Goal: Task Accomplishment & Management: Manage account settings

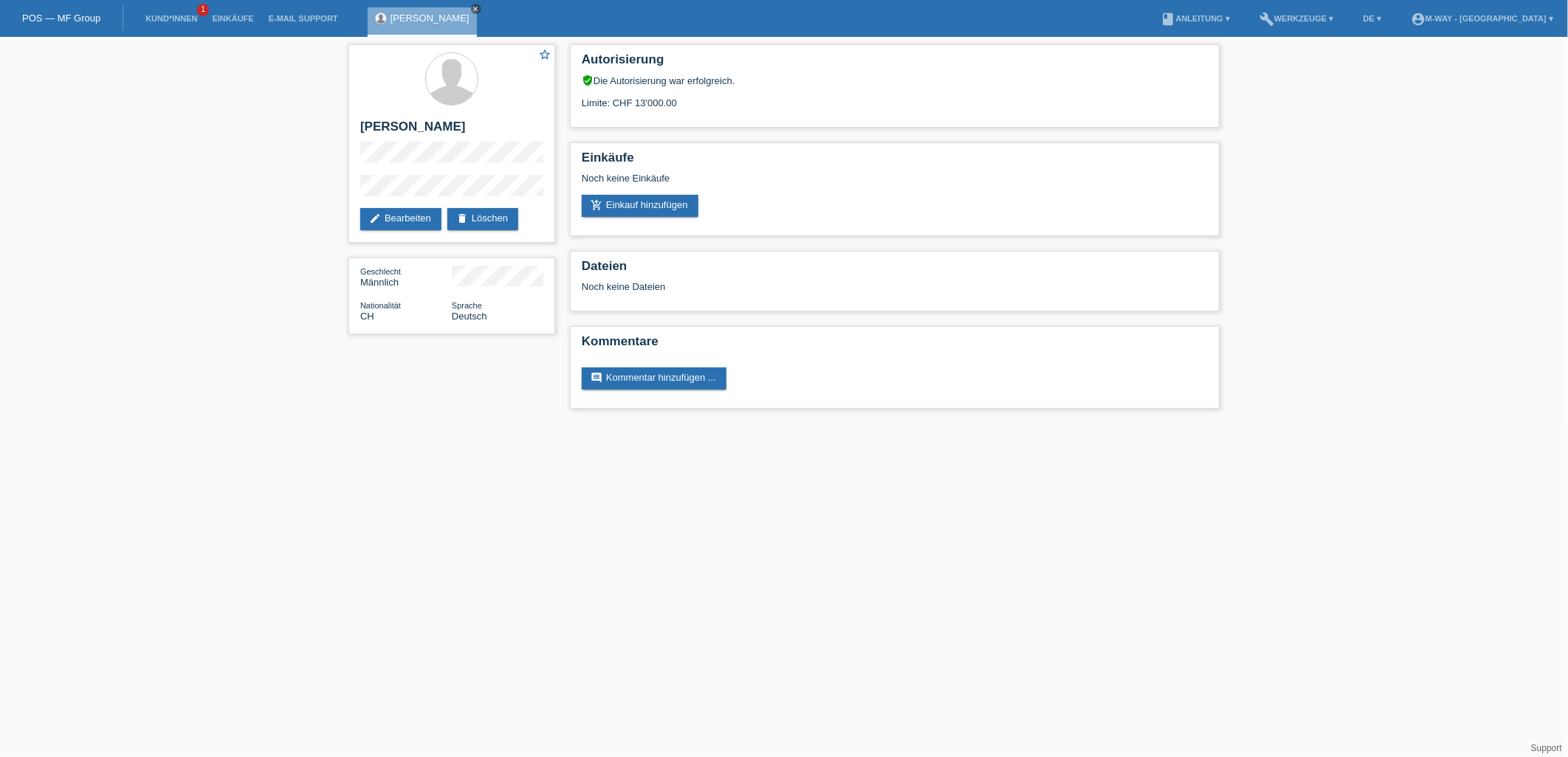
click at [473, 7] on icon "close" at bounding box center [476, 9] width 7 height 7
click at [166, 7] on li "Kund*innen 1" at bounding box center [171, 19] width 66 height 38
click at [166, 12] on li "Kund*innen 1" at bounding box center [171, 19] width 66 height 38
click at [166, 12] on li "Kund*innen 1" at bounding box center [171, 19] width 66 height 38
click at [59, 17] on link "POS — MF Group" at bounding box center [61, 18] width 78 height 11
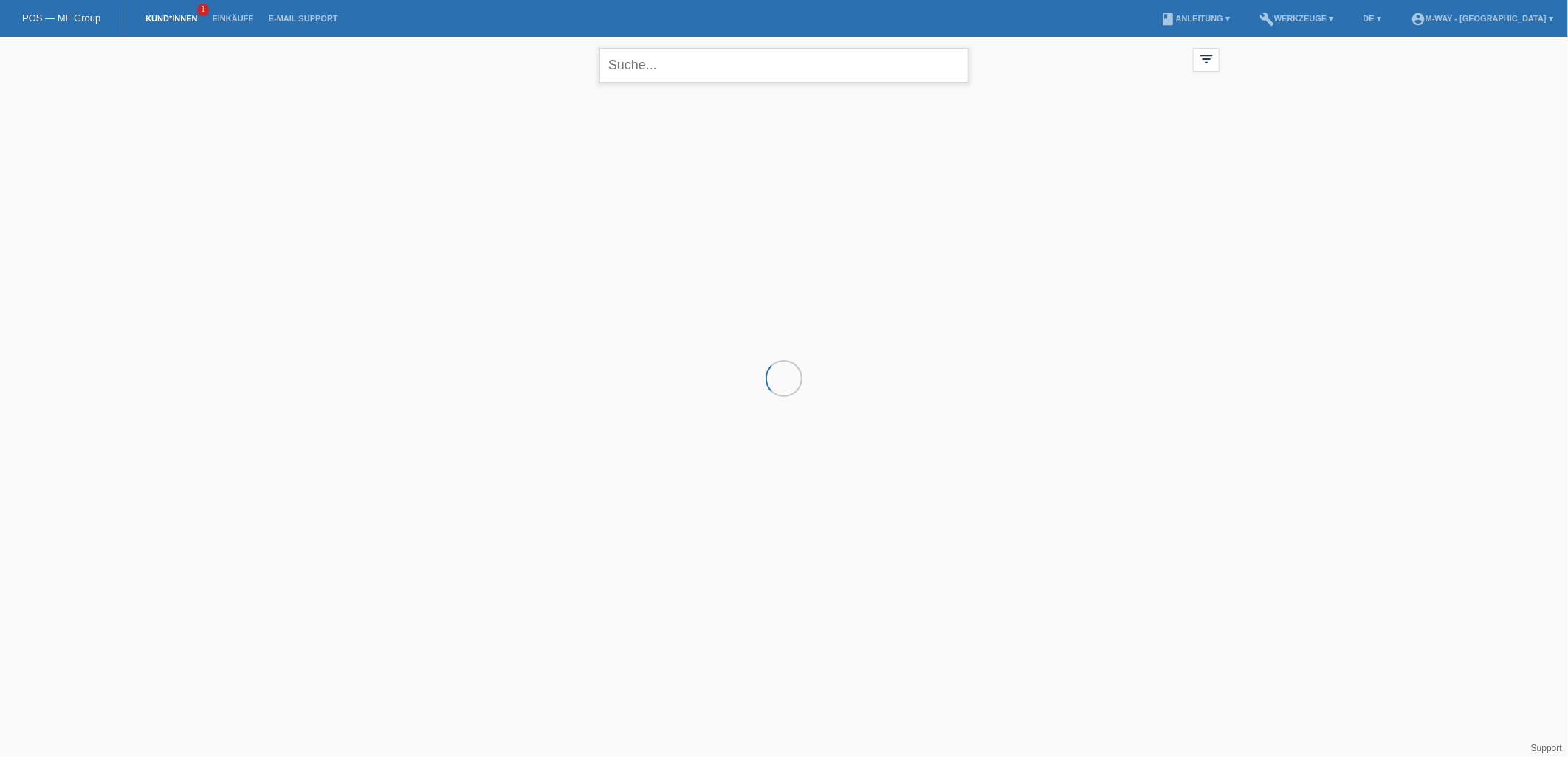
click at [806, 63] on input "text" at bounding box center [784, 65] width 369 height 35
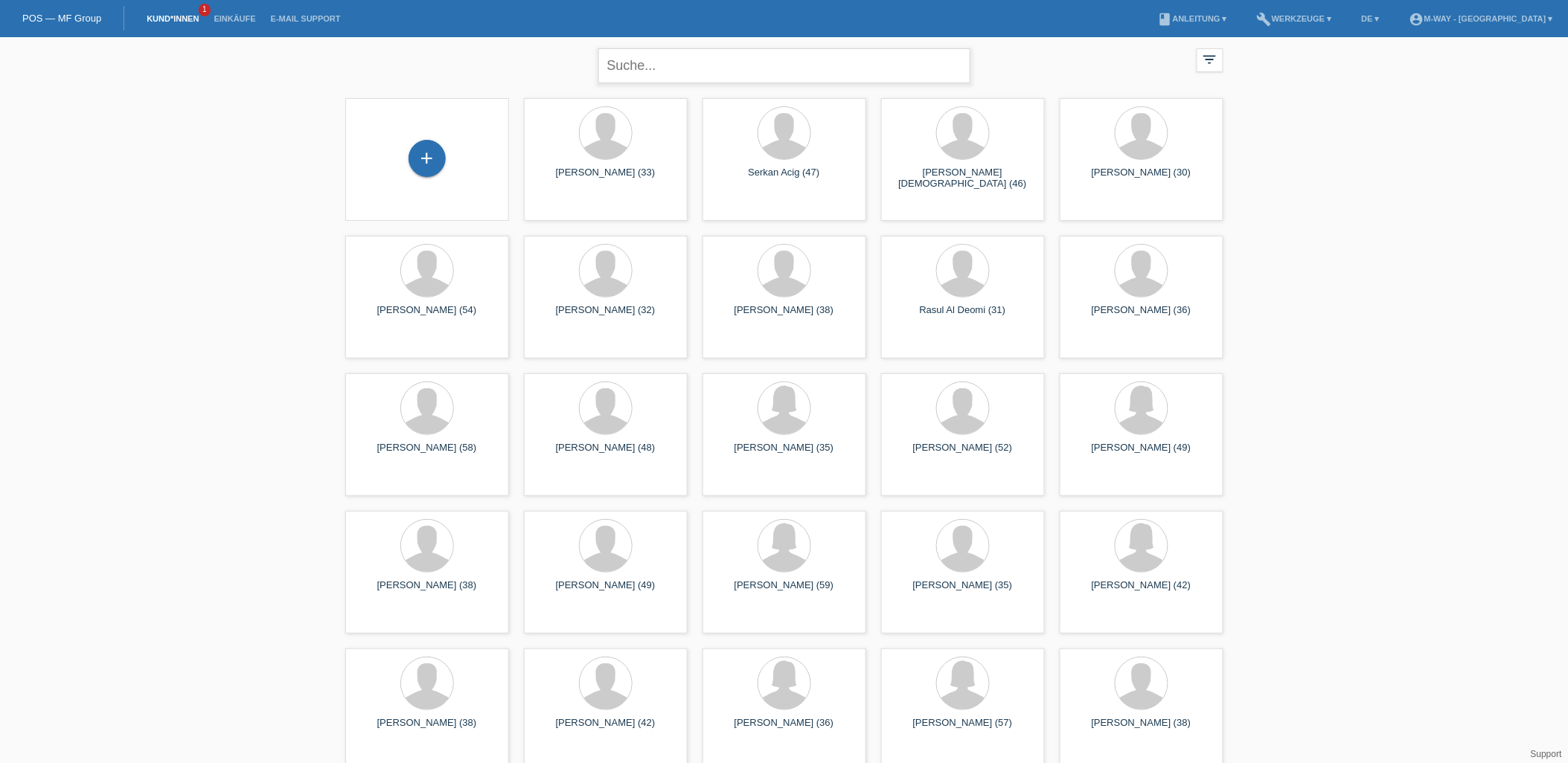
paste input "v.dedardel@yahoo.com"
type input "v.dedardel@yahoo.com"
drag, startPoint x: 812, startPoint y: 64, endPoint x: 541, endPoint y: 46, distance: 271.6
click at [541, 46] on div "v.dedardel@yahoo.com close filter_list view_module Alle Kund*innen anzeigen sta…" at bounding box center [784, 64] width 893 height 54
click at [660, 71] on input "text" at bounding box center [784, 66] width 372 height 35
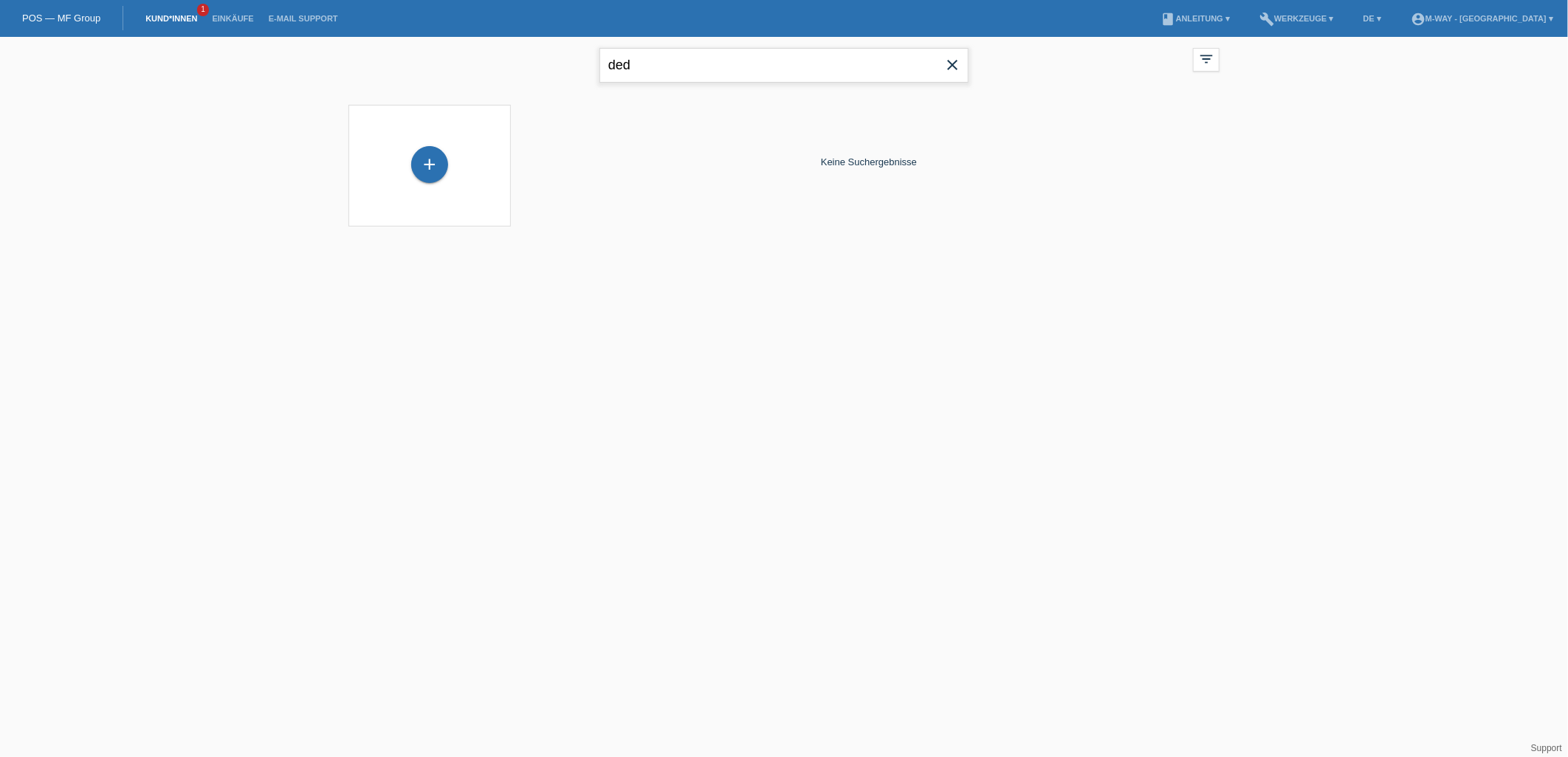
click at [676, 72] on input "ded" at bounding box center [784, 65] width 369 height 35
type input "d"
click at [673, 70] on input "text" at bounding box center [784, 65] width 369 height 35
paste input "[PERSON_NAME]"
type input "[PERSON_NAME]"
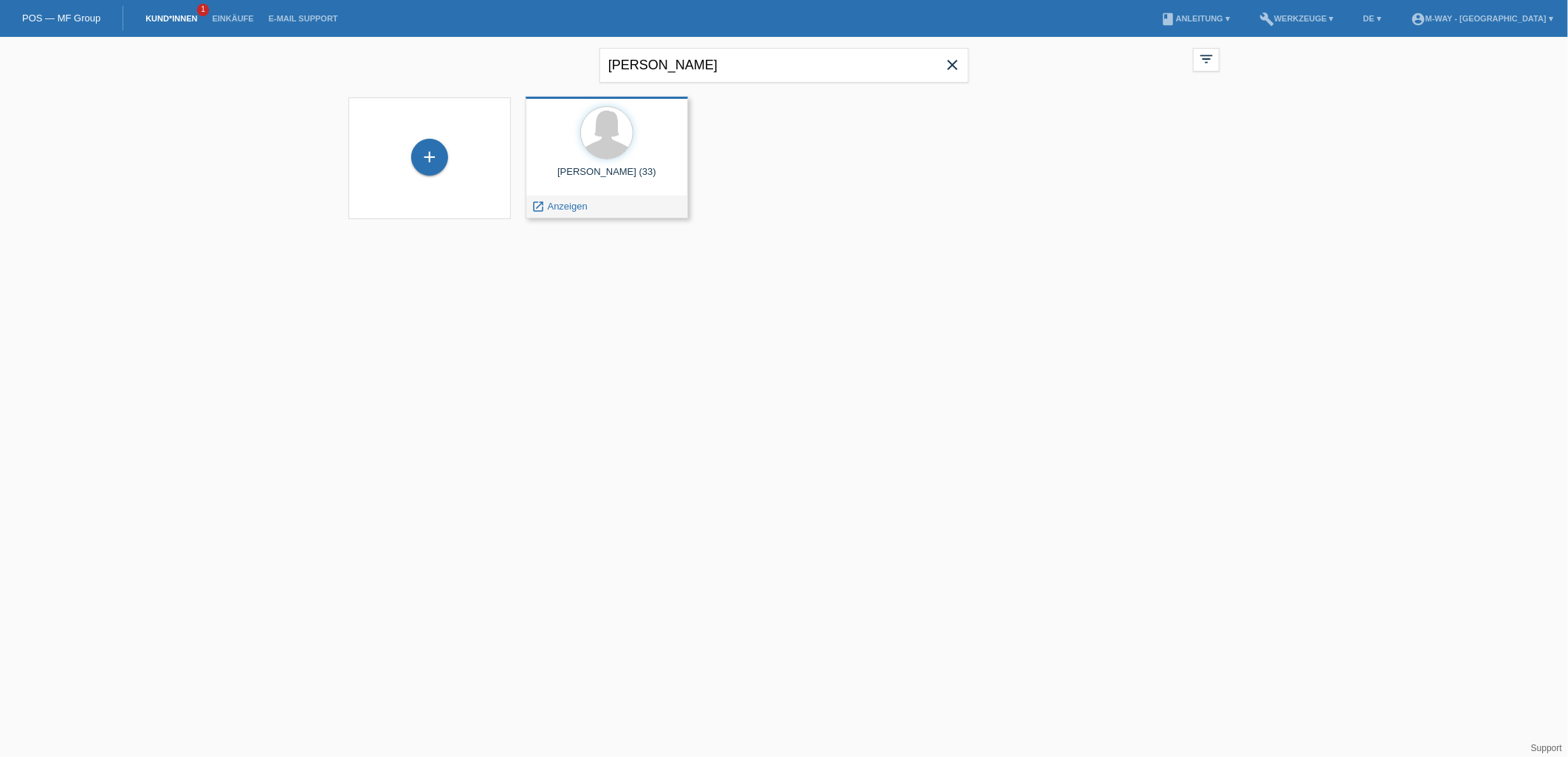
click at [640, 172] on div "Valerie de Dardel (33)" at bounding box center [606, 178] width 139 height 24
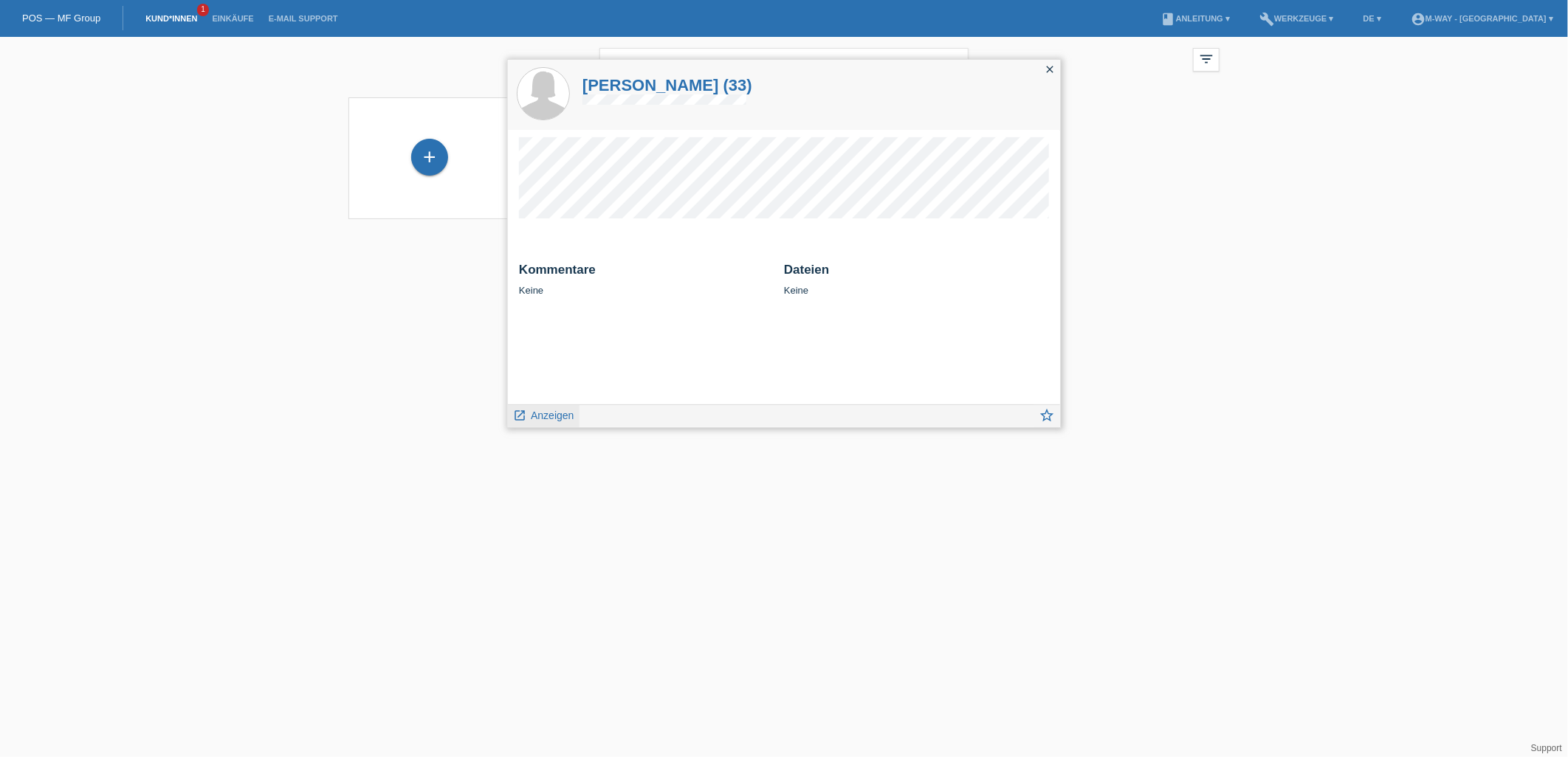
click at [556, 412] on span "Anzeigen" at bounding box center [552, 415] width 43 height 12
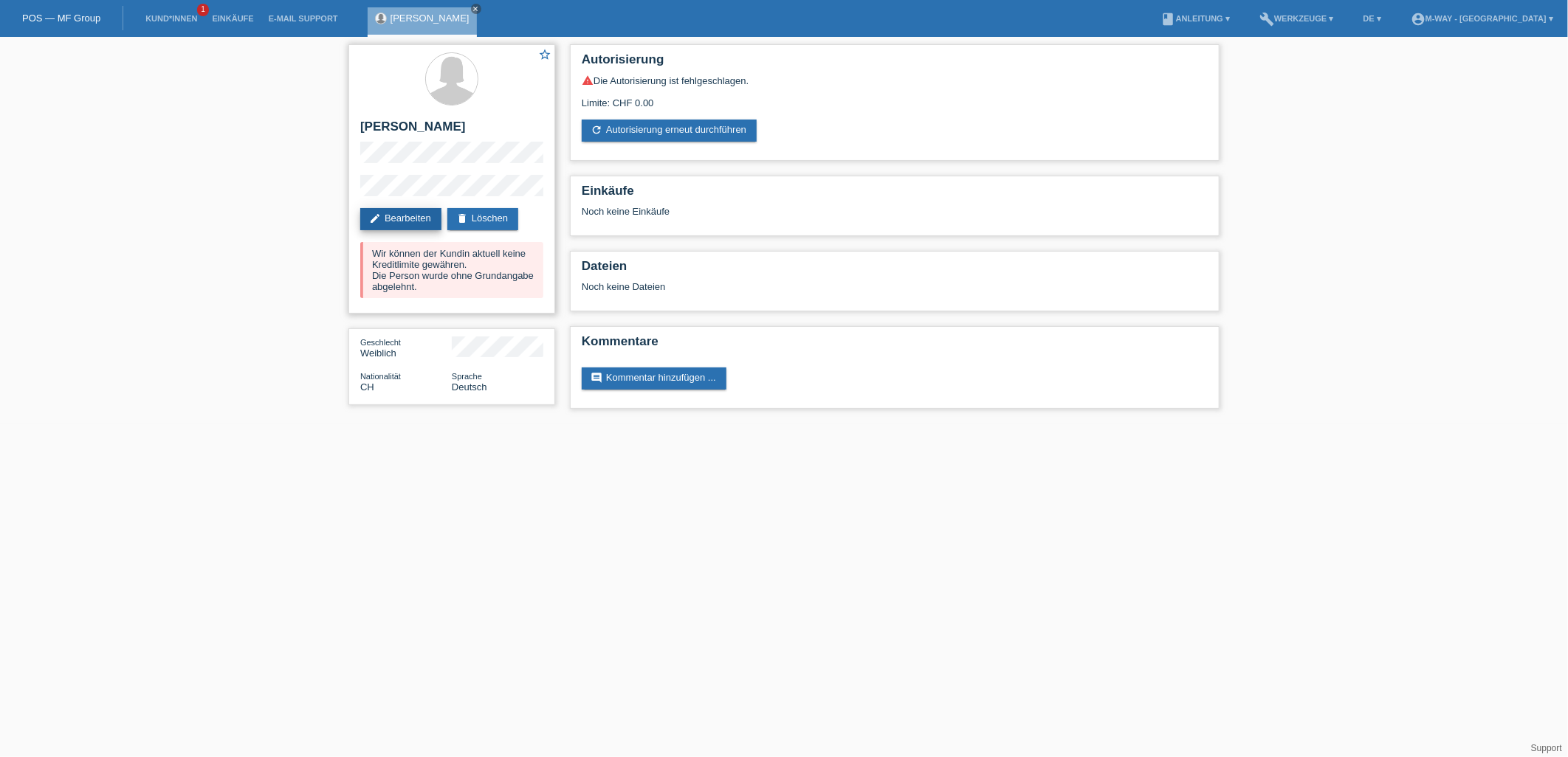
click at [409, 218] on link "edit Bearbeiten" at bounding box center [401, 219] width 81 height 22
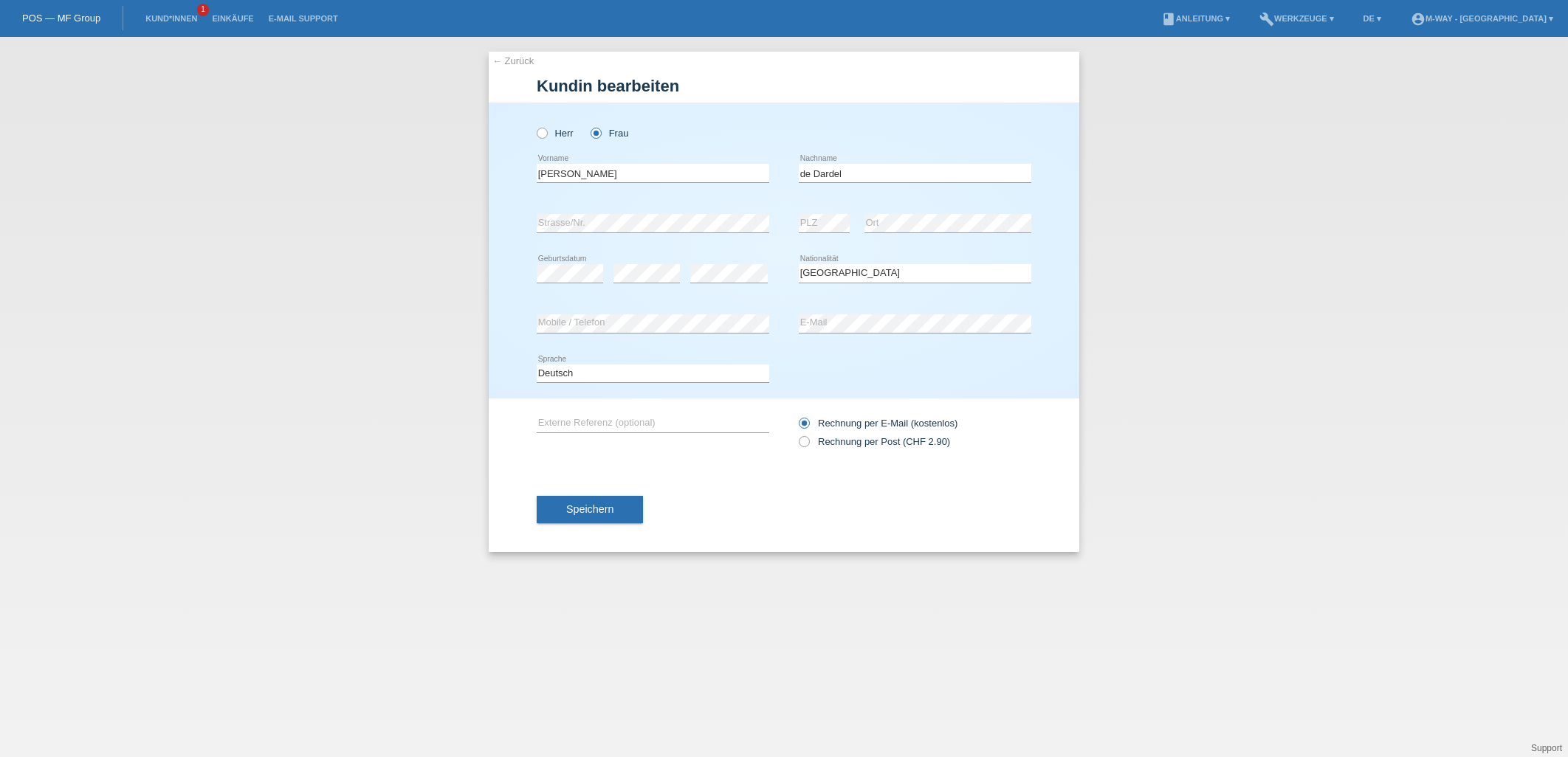
select select "CH"
click at [777, 322] on div "error Mobile / Telefon error E-Mail" at bounding box center [784, 324] width 495 height 51
click at [739, 322] on div "error Mobile / Telefon error E-Mail" at bounding box center [784, 324] width 495 height 51
click at [1029, 369] on div "Deutsch Français Italiano English error Sprache" at bounding box center [784, 374] width 495 height 51
click at [495, 329] on div "Herr Frau Valerie error Vorname C" at bounding box center [784, 250] width 591 height 296
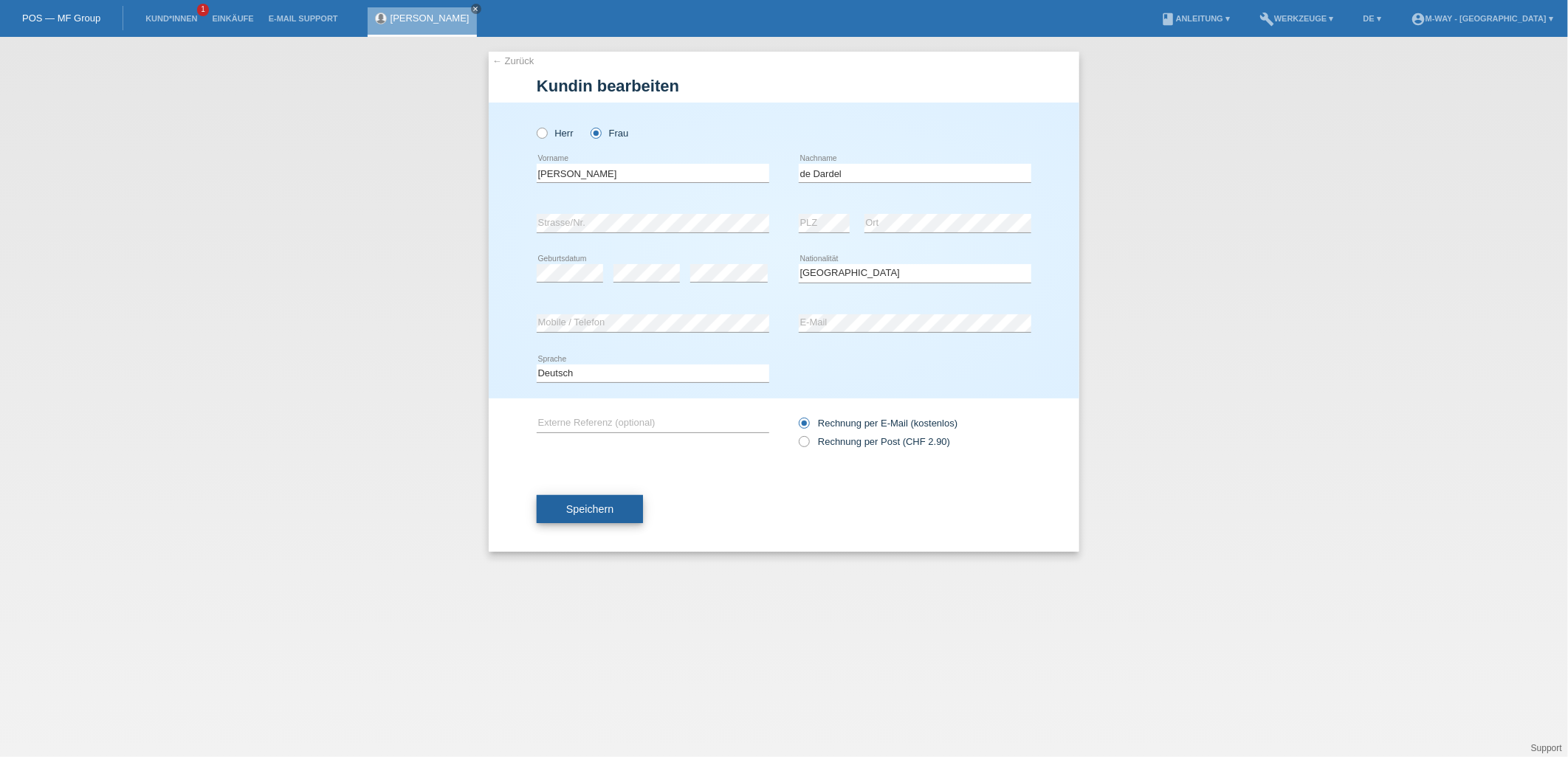
click at [589, 507] on span "Speichern" at bounding box center [590, 510] width 48 height 12
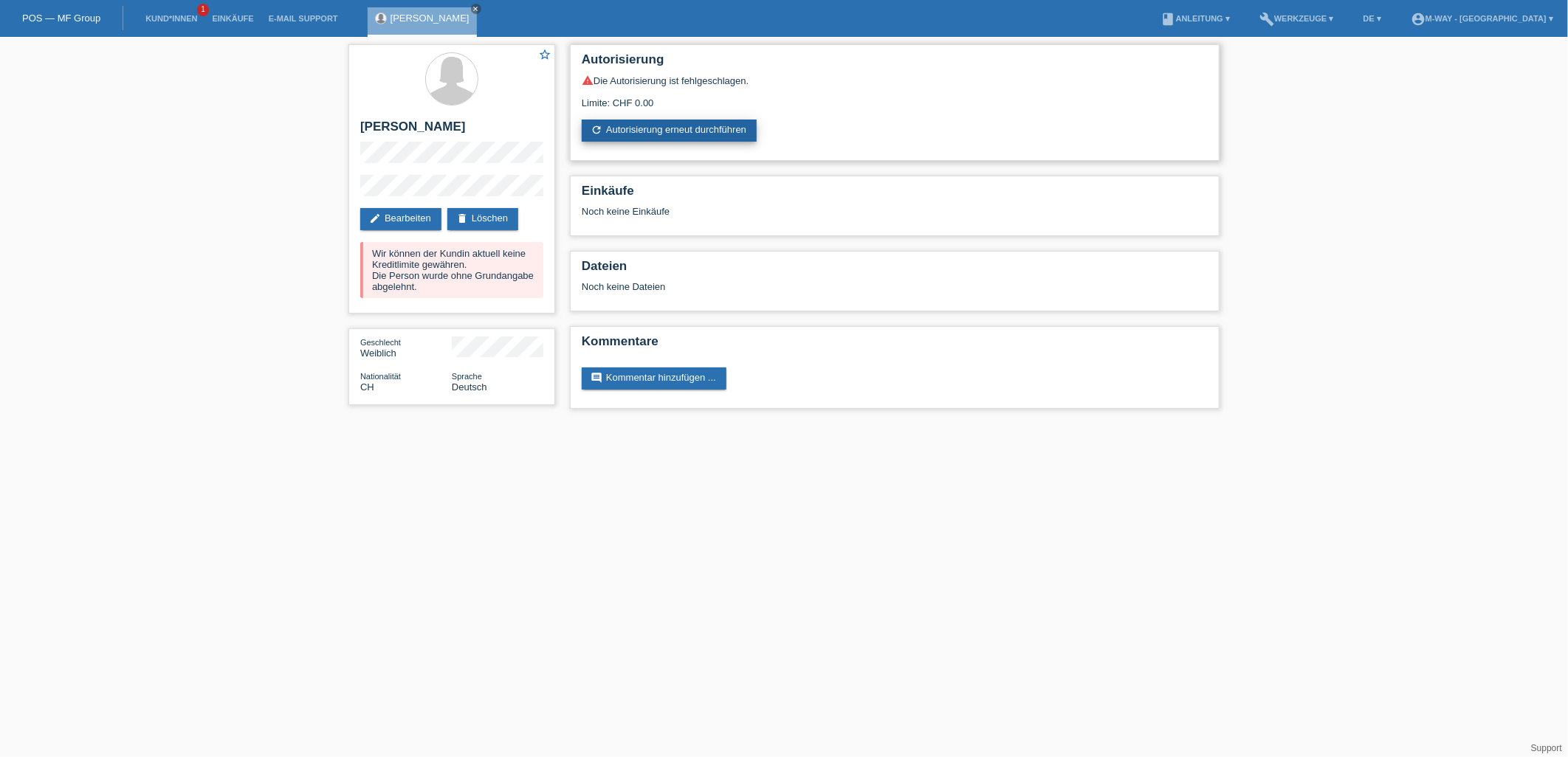
click at [659, 139] on link "refresh Autorisierung erneut durchführen" at bounding box center [669, 131] width 175 height 22
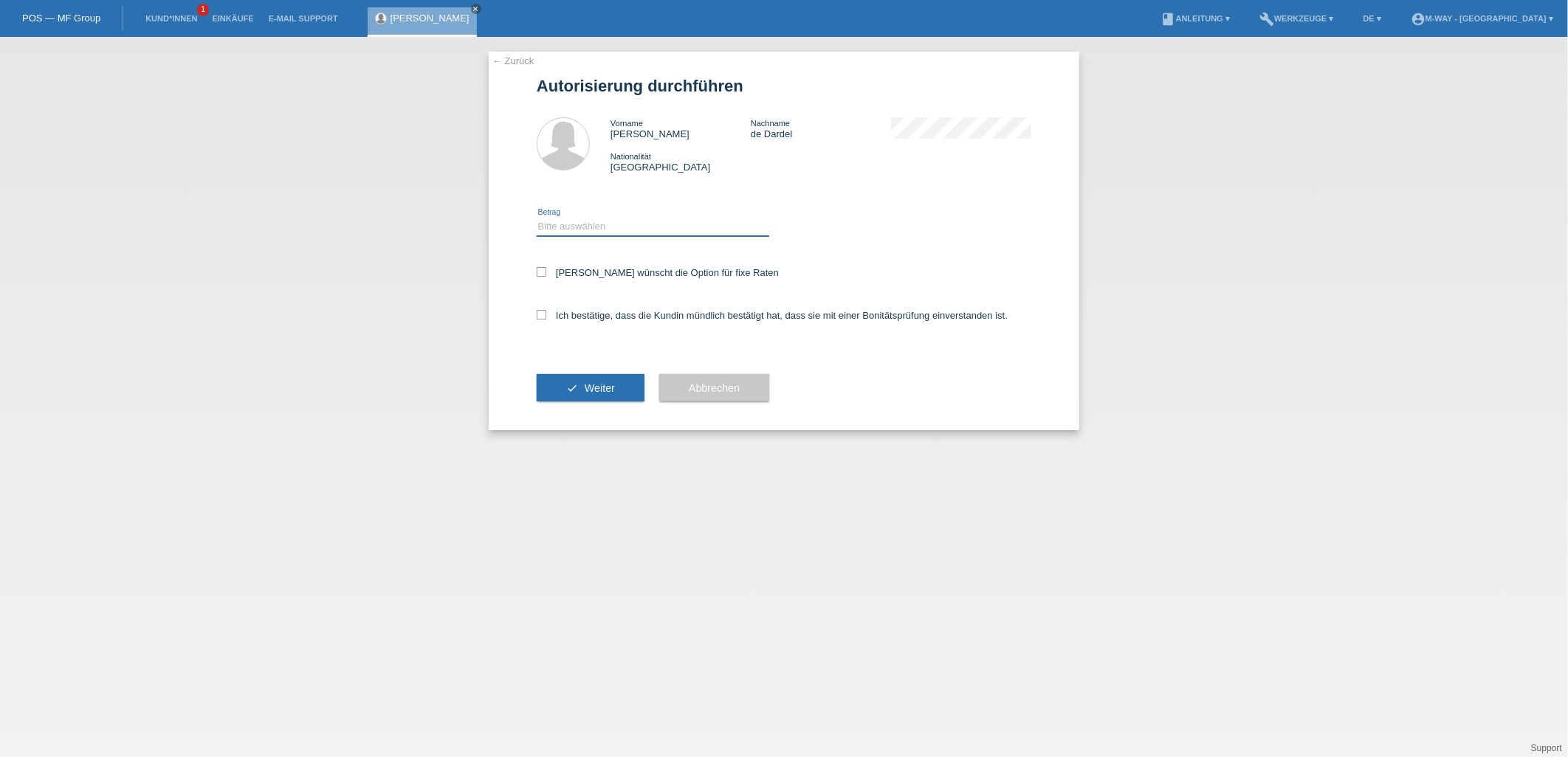
click at [638, 222] on select "Bitte auswählen CHF 1.00 - CHF 499.00 CHF 500.00 - CHF 1'999.00 CHF 2'000.00 - …" at bounding box center [652, 227] width 233 height 18
select select "2"
click at [537, 218] on select "Bitte auswählen CHF 1.00 - CHF 499.00 CHF 500.00 - CHF 1'999.00 CHF 2'000.00 - …" at bounding box center [652, 227] width 233 height 18
click at [542, 271] on icon at bounding box center [541, 272] width 10 height 10
click at [542, 271] on input "[PERSON_NAME] wünscht die Option für fixe Raten" at bounding box center [541, 272] width 10 height 10
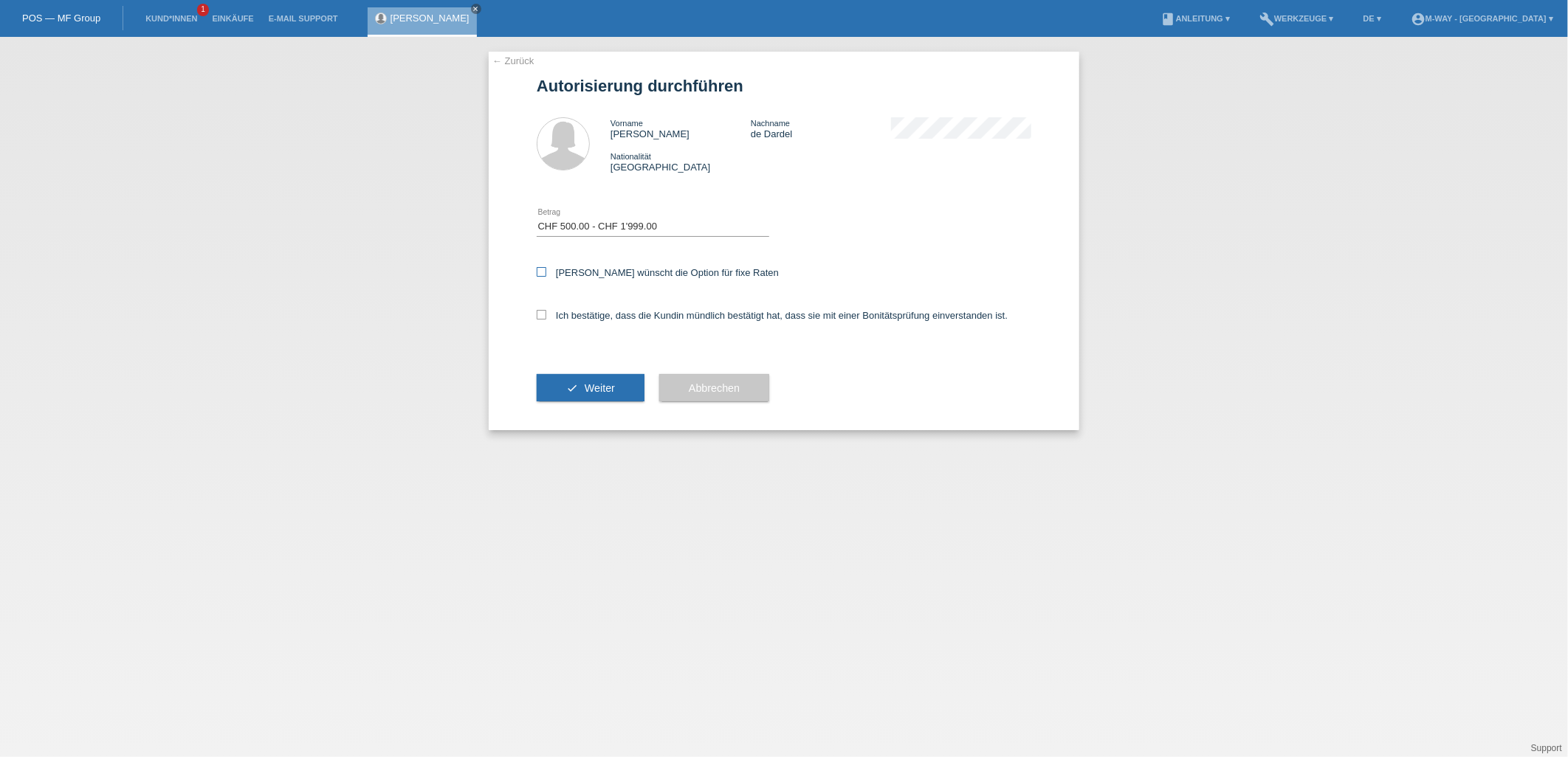
checkbox input "true"
click at [545, 318] on input "Ich bestätige, dass die Kundin mündlich bestätigt hat, dass sie mit einer Bonit…" at bounding box center [541, 314] width 10 height 10
checkbox input "true"
click at [582, 389] on button "check Weiter" at bounding box center [590, 389] width 108 height 28
